Goal: Find specific page/section: Find specific page/section

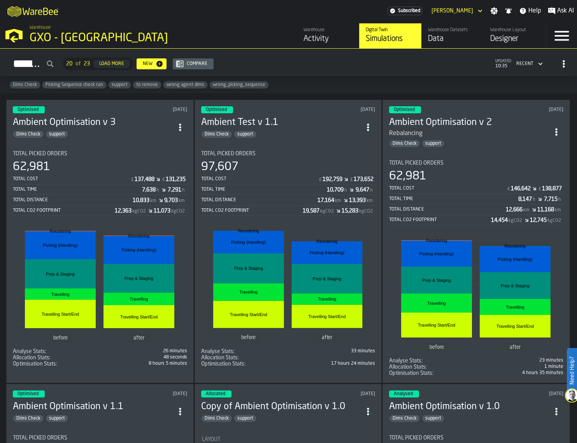
click at [445, 36] on div "Data" at bounding box center [452, 38] width 49 height 11
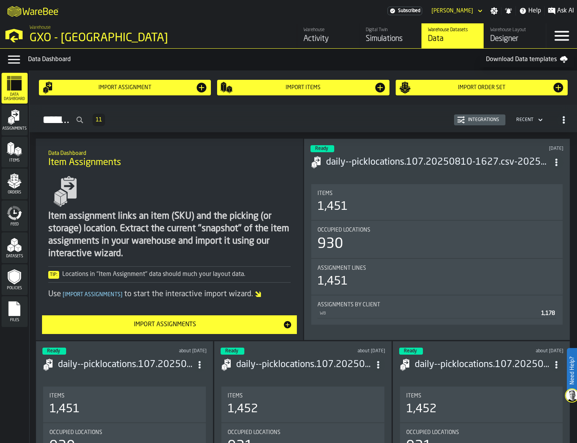
click at [20, 157] on div "Items" at bounding box center [15, 151] width 26 height 21
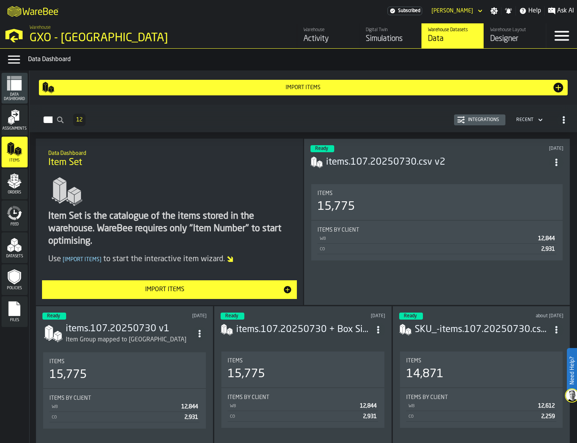
click at [484, 124] on div "Integrations" at bounding box center [479, 120] width 45 height 8
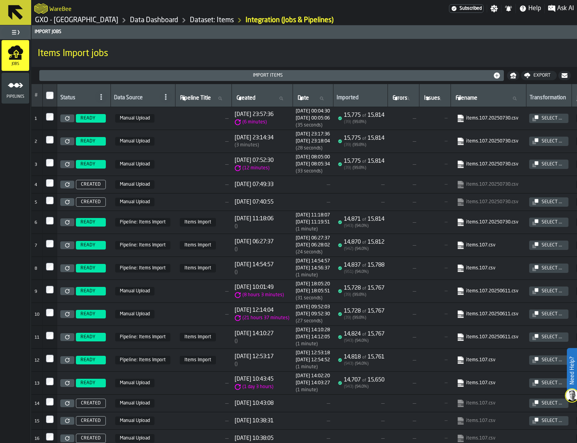
click at [508, 119] on link "items.107.20250730.csv" at bounding box center [488, 118] width 62 height 8
